Goal: Find specific page/section: Find specific page/section

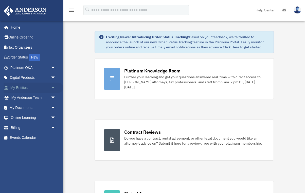
click at [23, 88] on link "My Entities arrow_drop_down" at bounding box center [34, 88] width 60 height 10
click at [51, 88] on span "arrow_drop_down" at bounding box center [56, 88] width 10 height 10
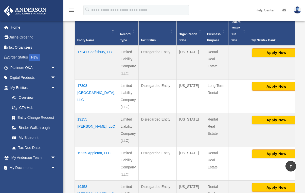
scroll to position [113, 0]
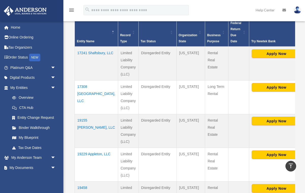
click at [87, 94] on td "17308 [GEOGRAPHIC_DATA], LLC" at bounding box center [96, 98] width 43 height 34
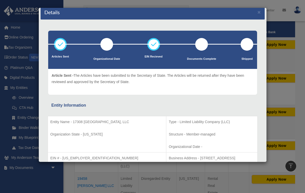
scroll to position [0, 0]
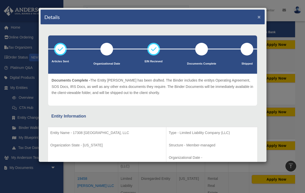
click at [259, 17] on button "×" at bounding box center [259, 16] width 3 height 5
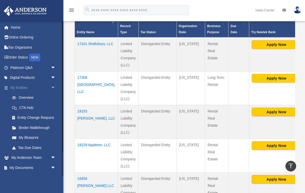
click at [17, 87] on link "My Entities arrow_drop_down" at bounding box center [34, 88] width 60 height 10
click at [53, 86] on span "arrow_drop_down" at bounding box center [56, 88] width 10 height 10
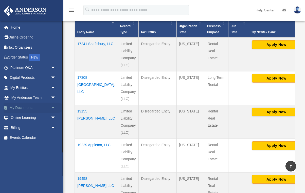
click at [53, 107] on span "arrow_drop_down" at bounding box center [56, 108] width 10 height 10
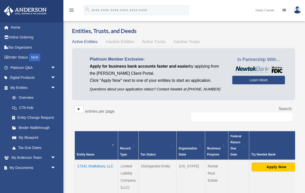
scroll to position [6, 0]
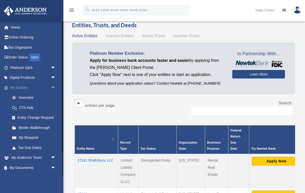
click at [54, 87] on span "arrow_drop_down" at bounding box center [56, 88] width 10 height 10
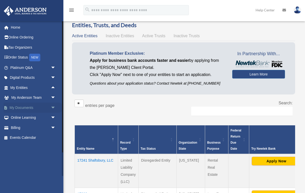
click at [23, 108] on link "My Documents arrow_drop_down" at bounding box center [34, 108] width 60 height 10
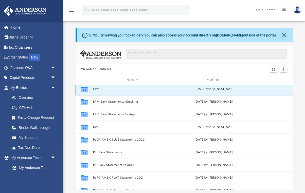
scroll to position [25, 0]
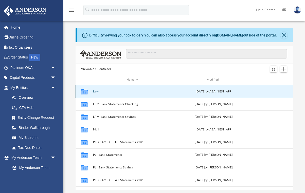
click at [95, 88] on div "Collaborated Folder Law Tue Sep 23 2025 by ABA_NEST_APP" at bounding box center [184, 91] width 217 height 13
click at [96, 92] on button "Law" at bounding box center [132, 91] width 79 height 3
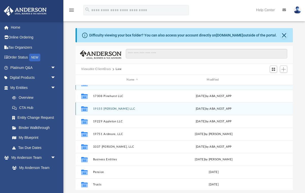
scroll to position [8, 0]
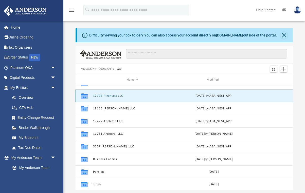
click at [101, 95] on button "17308 Pinehurst LLC" at bounding box center [132, 95] width 79 height 3
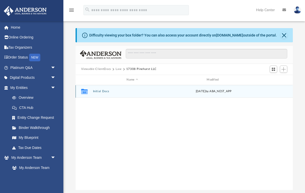
click at [100, 92] on button "Initial Docs" at bounding box center [132, 91] width 79 height 3
